Goal: Task Accomplishment & Management: Use online tool/utility

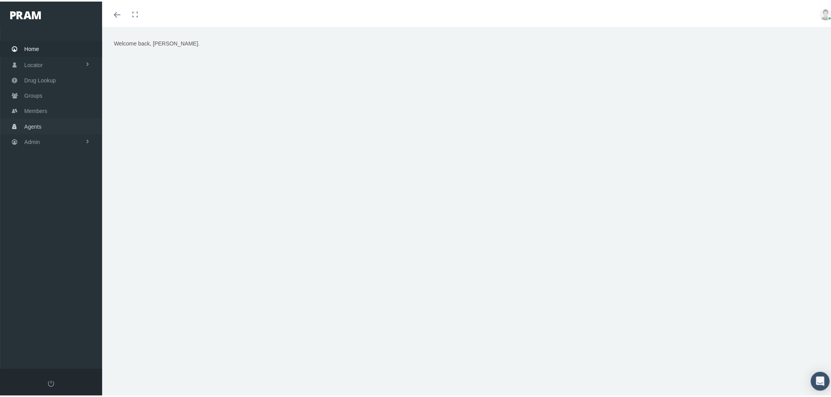
click at [67, 119] on link "Agents" at bounding box center [51, 124] width 102 height 15
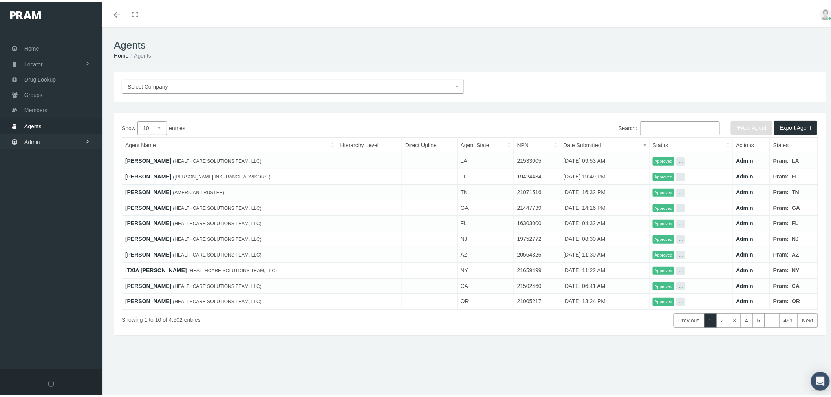
click at [78, 139] on link "Admin" at bounding box center [51, 140] width 102 height 15
click at [66, 150] on link "Security" at bounding box center [51, 157] width 102 height 14
click at [59, 197] on span "User Lookup" at bounding box center [46, 200] width 31 height 13
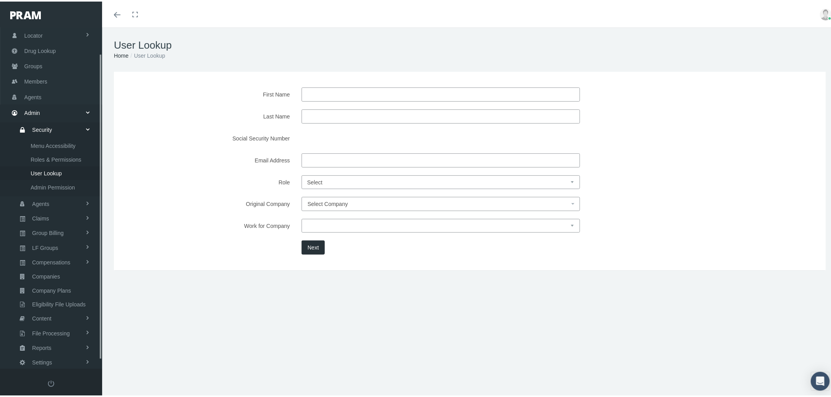
scroll to position [38, 0]
click at [324, 198] on span "Select Company" at bounding box center [438, 202] width 262 height 9
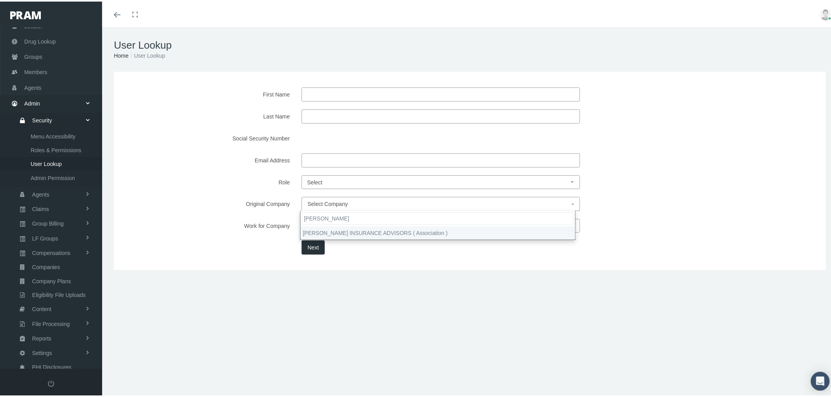
type input "goodwin"
select select "9381"
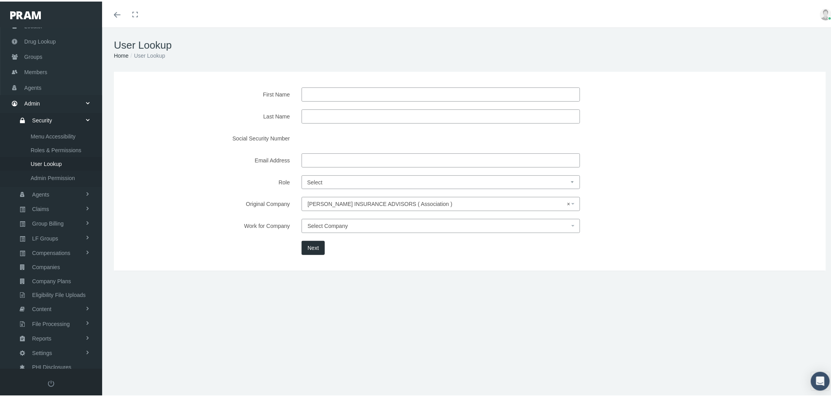
click at [315, 183] on select "Select Agent Master Admin Member Pram Admin Super Pram Admin" at bounding box center [440, 181] width 278 height 14
select select "8"
click at [301, 174] on select "Select Agent Master Admin Member Pram Admin Super Pram Admin" at bounding box center [440, 181] width 278 height 14
click at [326, 179] on select "Select Agent Master Admin Member Pram Admin Super Pram Admin" at bounding box center [440, 181] width 278 height 14
drag, startPoint x: 326, startPoint y: 179, endPoint x: 325, endPoint y: 186, distance: 6.8
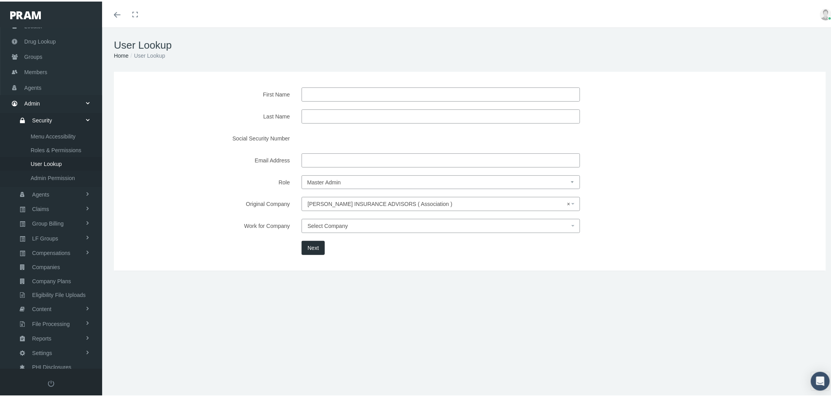
click at [326, 179] on select "Select Agent Master Admin Member Pram Admin Super Pram Admin" at bounding box center [440, 181] width 278 height 14
click at [309, 245] on button "Next" at bounding box center [312, 246] width 23 height 14
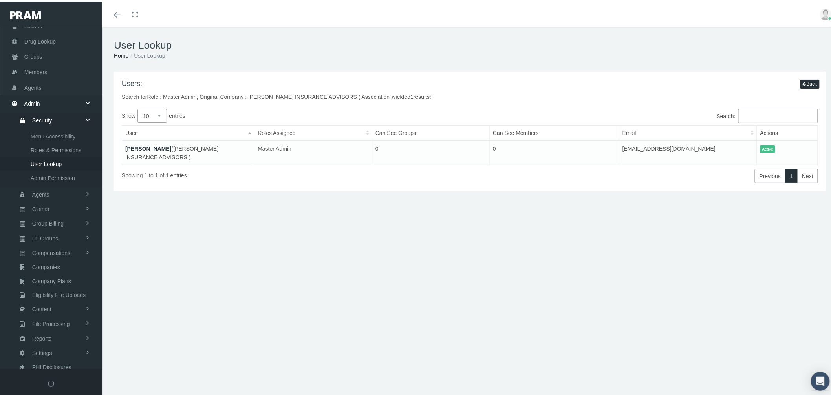
click at [150, 148] on link "Scott Goodwin" at bounding box center [148, 147] width 46 height 6
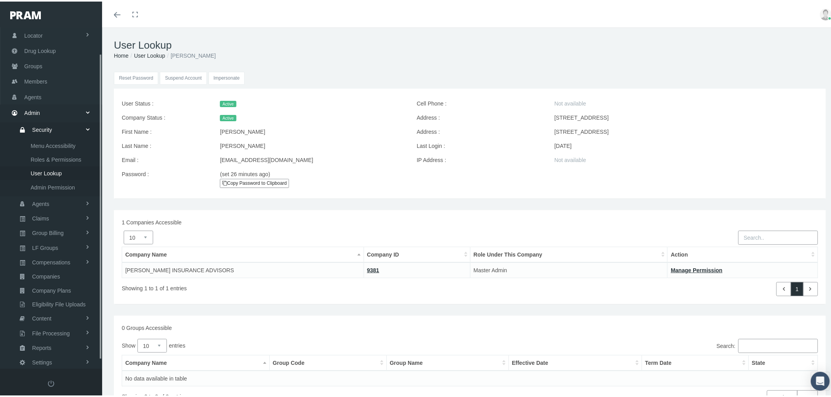
scroll to position [38, 0]
click at [231, 77] on input "Impersonate" at bounding box center [226, 76] width 37 height 13
